Goal: Find specific page/section: Find specific page/section

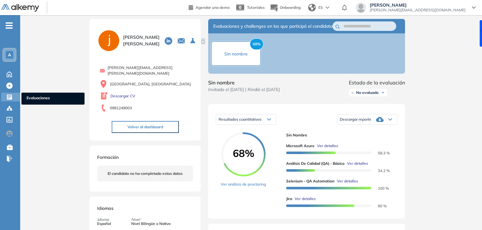
click at [33, 96] on span "Evaluaciones" at bounding box center [52, 98] width 53 height 7
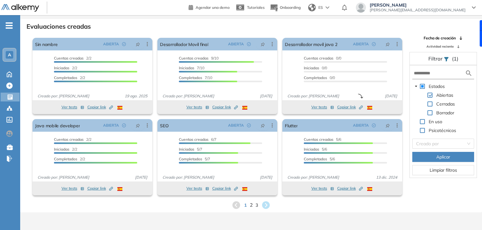
click at [250, 193] on div "Ver tests Copiar link Created by potrace 1.16, written by [PERSON_NAME] [DATE]-…" at bounding box center [217, 189] width 120 height 14
click at [250, 207] on span "2" at bounding box center [251, 204] width 3 height 7
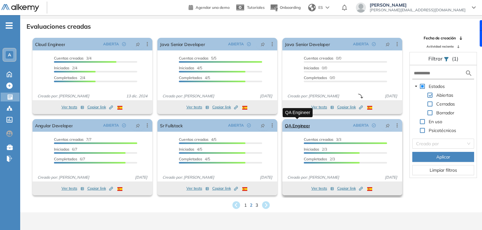
click at [297, 126] on link "QA Engineer" at bounding box center [297, 125] width 25 height 13
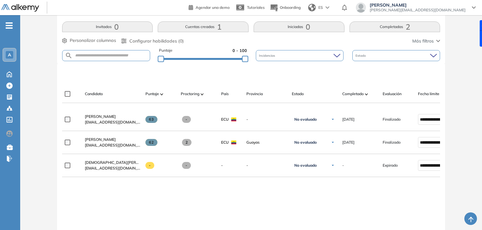
scroll to position [131, 0]
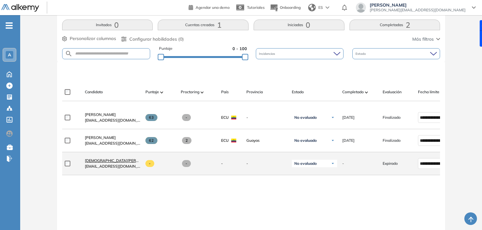
click at [107, 162] on span "[DEMOGRAPHIC_DATA][PERSON_NAME]" at bounding box center [121, 160] width 73 height 5
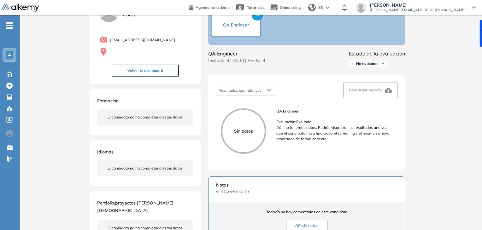
scroll to position [1, 0]
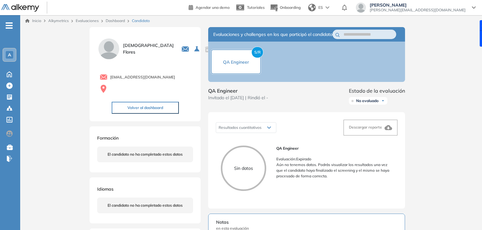
click at [74, 47] on div "Inicio Alkymetrics Evaluaciones Dashboard Candidato Duración : 00:00:00 Cantida…" at bounding box center [251, 199] width 462 height 368
